Goal: Navigation & Orientation: Understand site structure

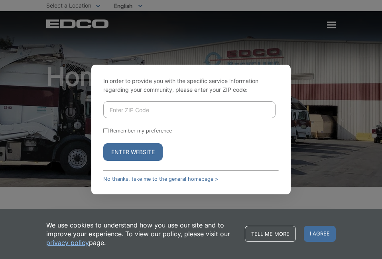
scroll to position [1370, 0]
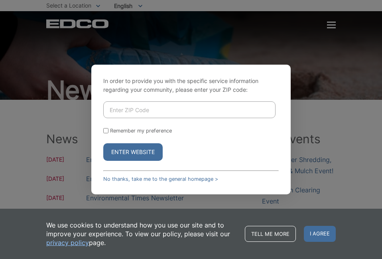
scroll to position [317, 0]
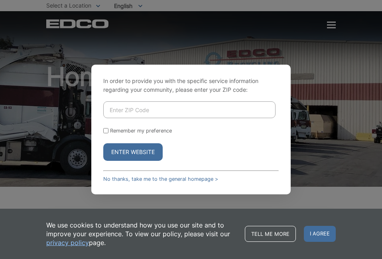
scroll to position [1370, 0]
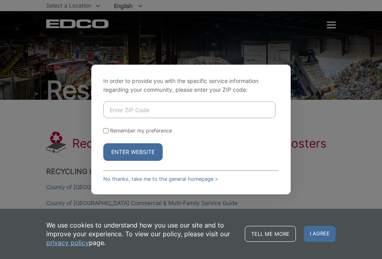
scroll to position [1569, 0]
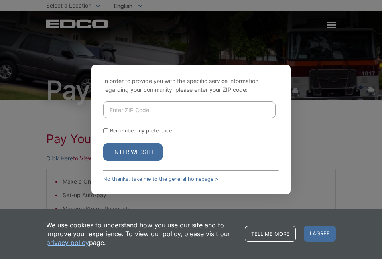
scroll to position [183, 0]
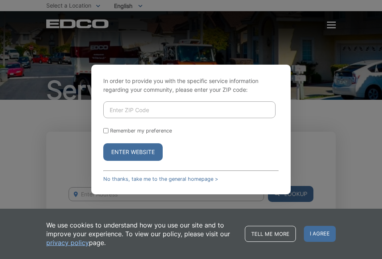
scroll to position [588, 0]
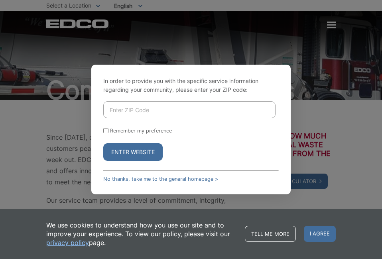
scroll to position [248, 0]
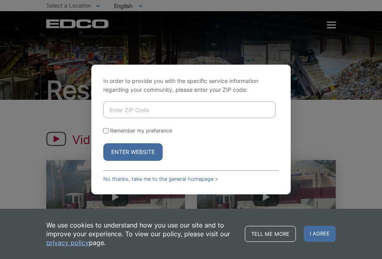
scroll to position [203, 0]
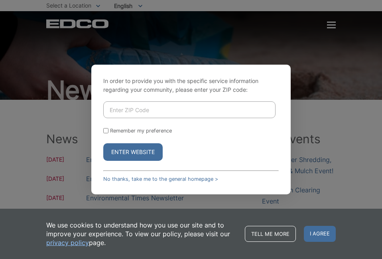
scroll to position [317, 0]
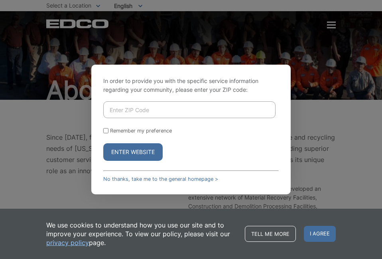
scroll to position [277, 0]
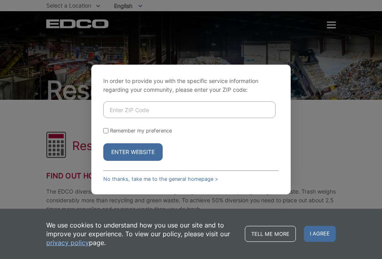
scroll to position [515, 0]
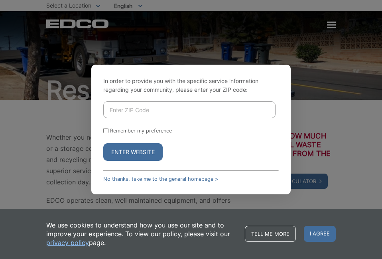
scroll to position [409, 0]
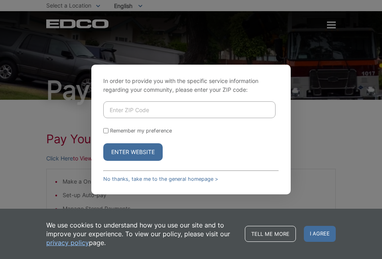
scroll to position [183, 0]
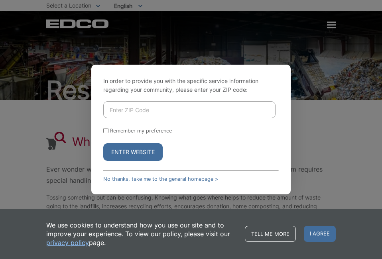
scroll to position [112, 0]
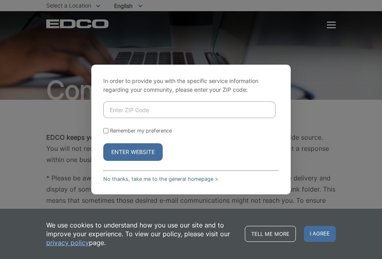
scroll to position [944, 0]
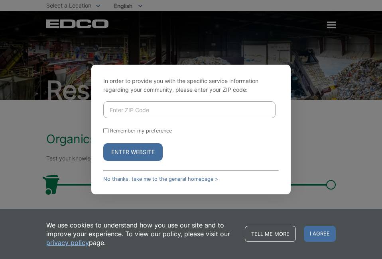
scroll to position [110, 0]
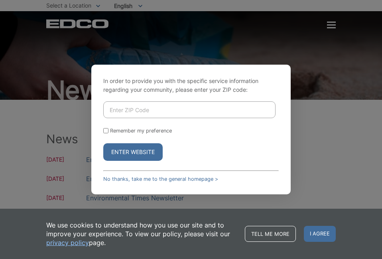
scroll to position [168, 0]
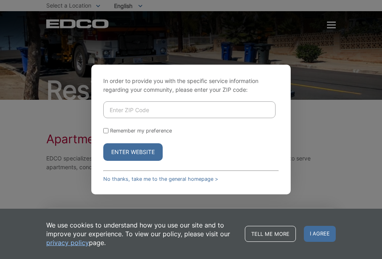
scroll to position [325, 0]
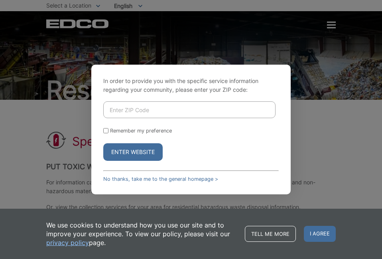
scroll to position [1595, 0]
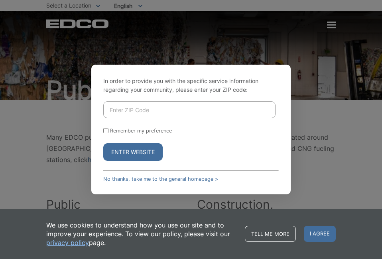
scroll to position [566, 0]
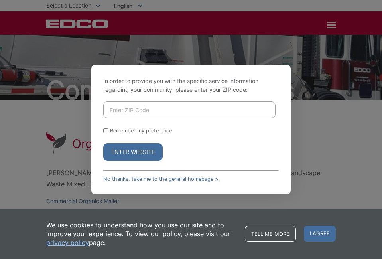
scroll to position [1187, 0]
